Goal: Find specific page/section: Find specific page/section

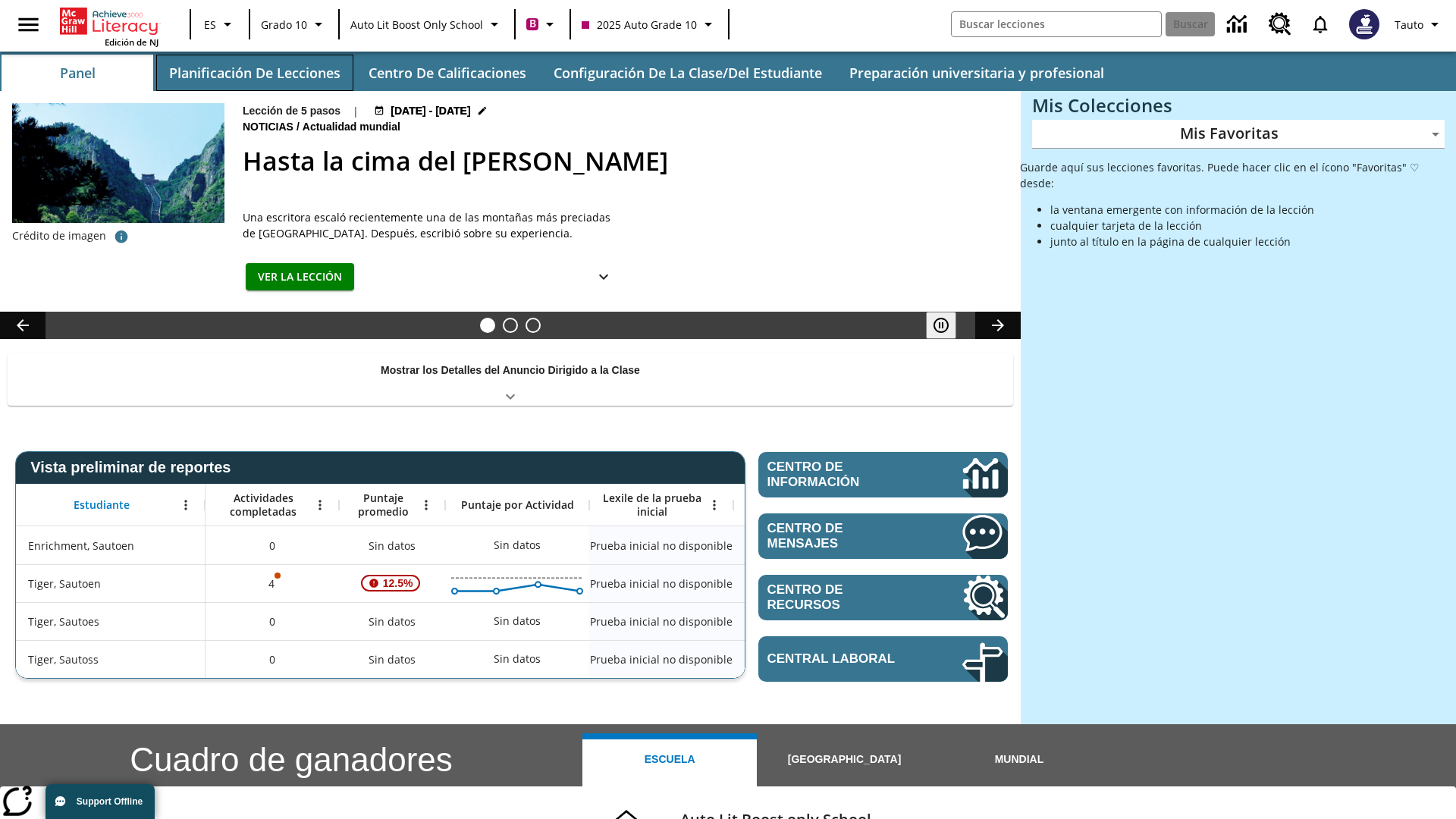
click at [254, 73] on button "Planificación de lecciones" at bounding box center [255, 73] width 197 height 36
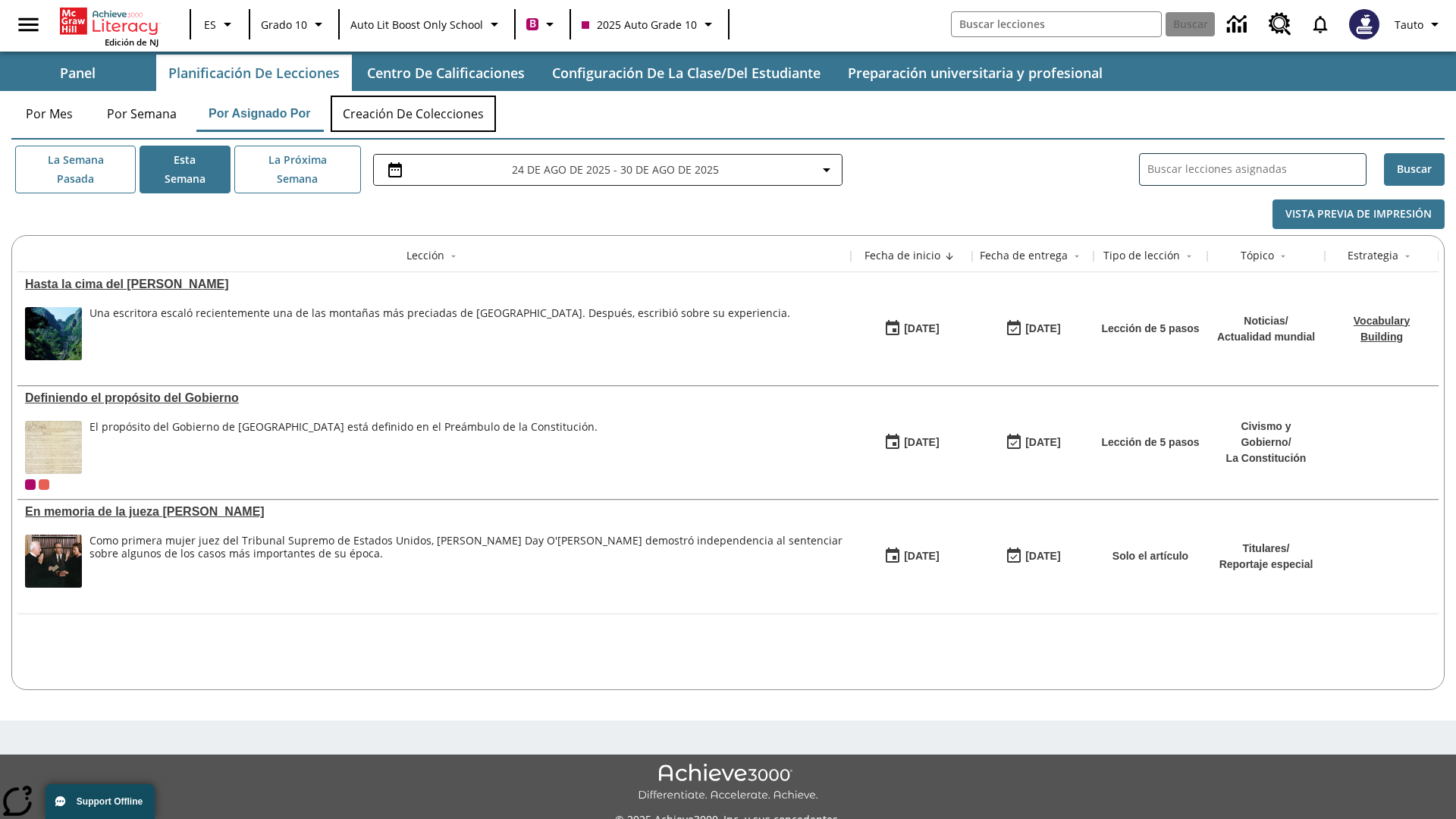
click at [414, 114] on button "Creación de colecciones" at bounding box center [414, 114] width 165 height 36
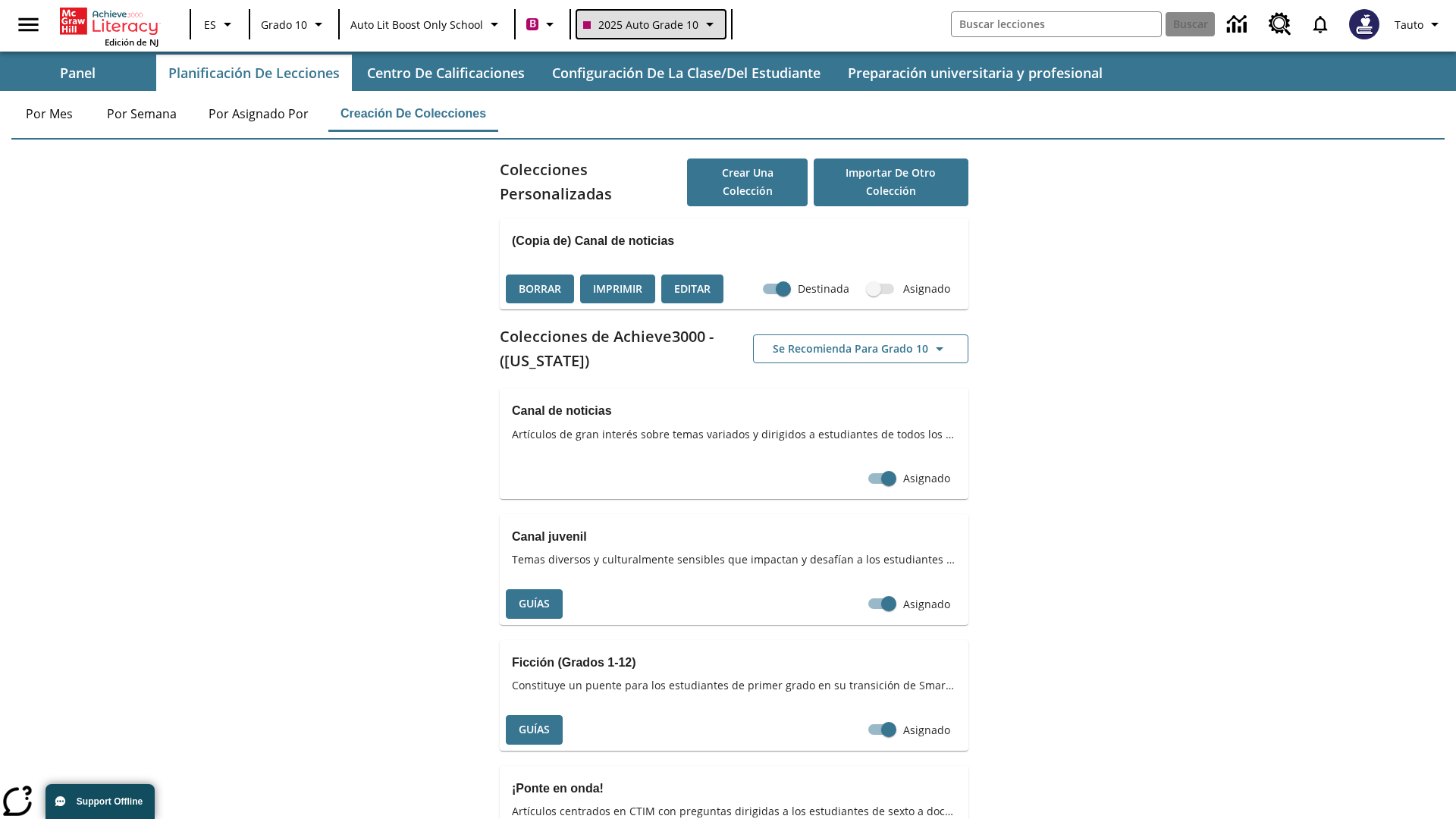
click at [649, 24] on span "2025 Auto Grade 10" at bounding box center [640, 24] width 115 height 16
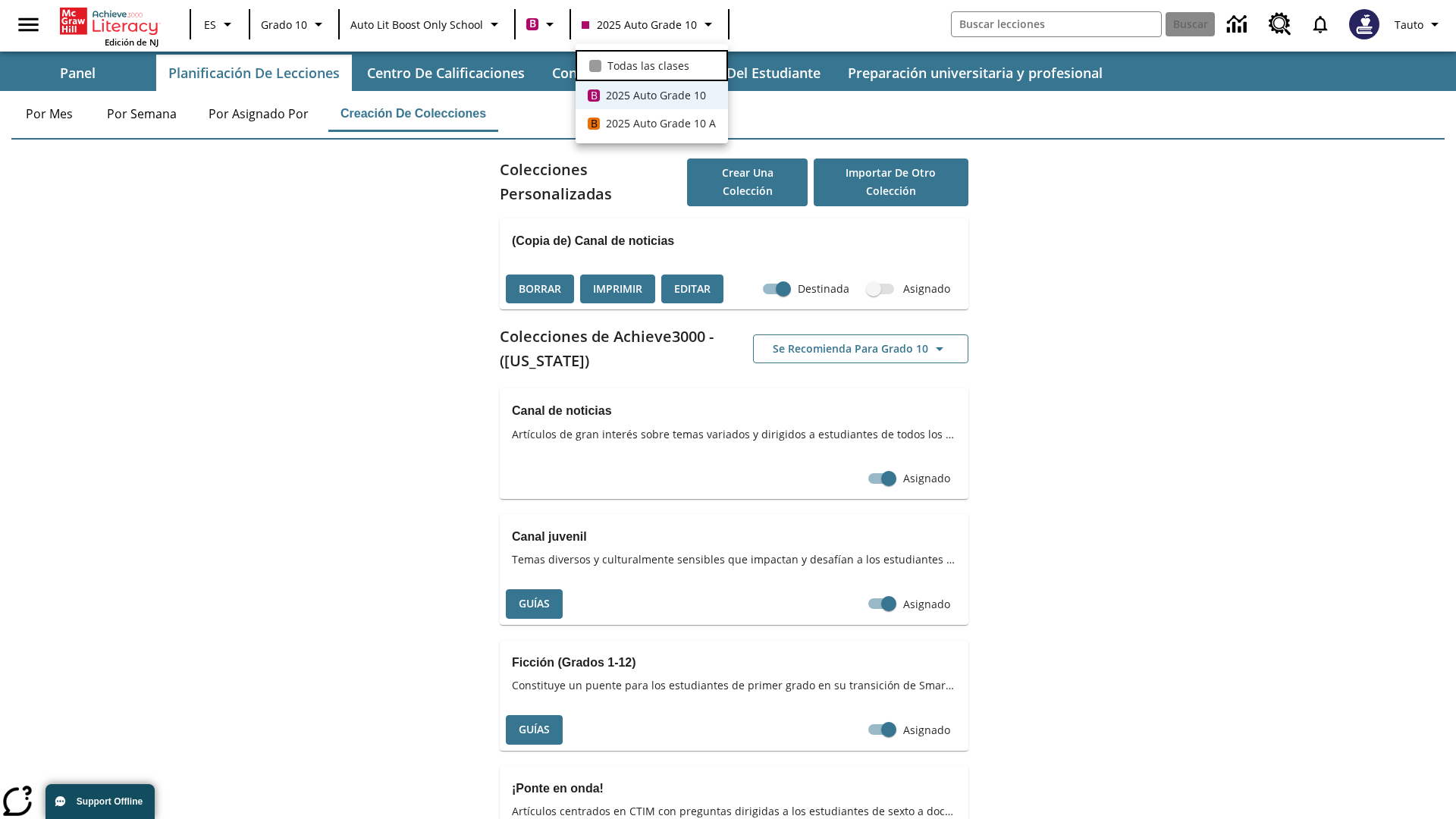
click at [651, 64] on span "Todas las clases" at bounding box center [648, 65] width 82 height 16
